Goal: Information Seeking & Learning: Learn about a topic

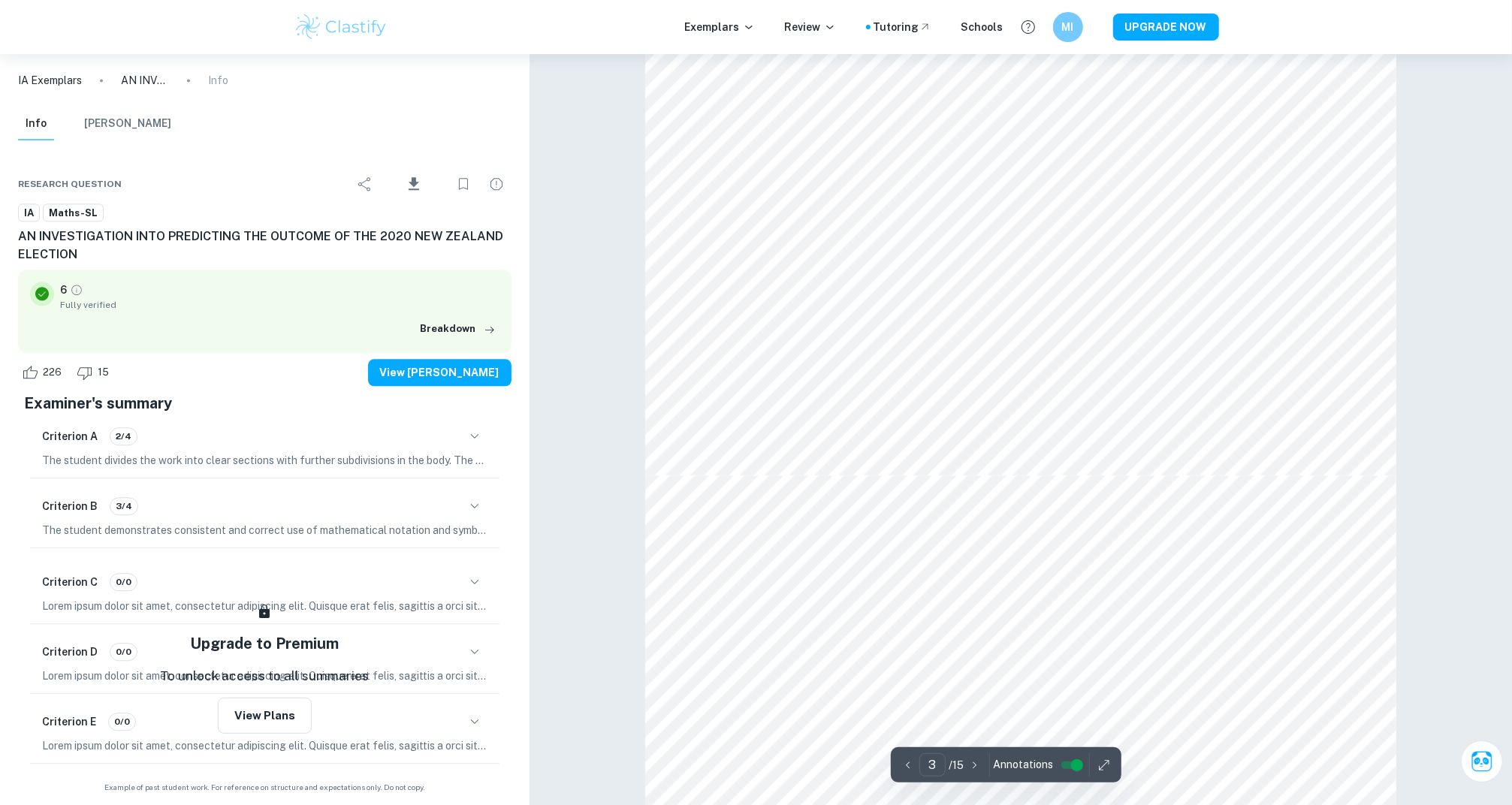
scroll to position [2724, 0]
type input "4"
